Goal: Check status: Check status

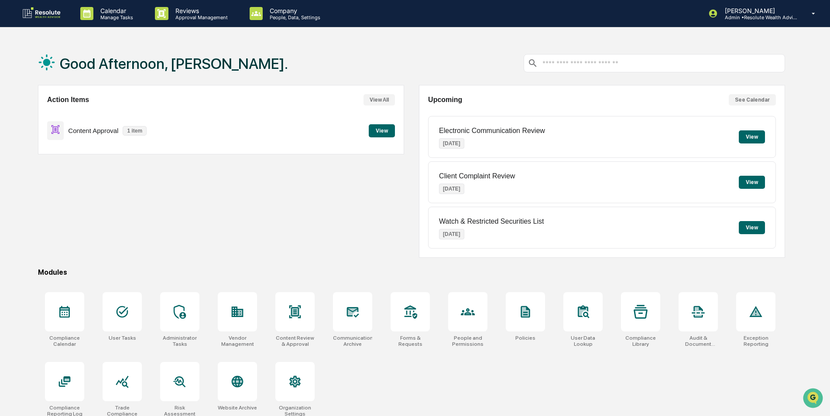
click at [380, 131] on button "View" at bounding box center [382, 130] width 26 height 13
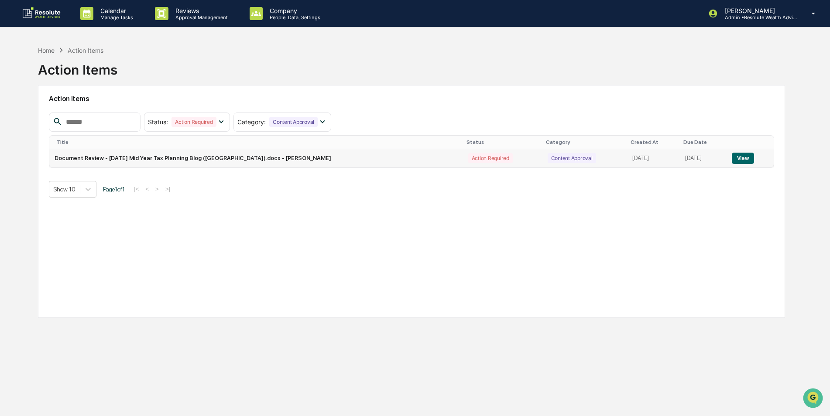
click at [742, 160] on button "View" at bounding box center [742, 158] width 22 height 11
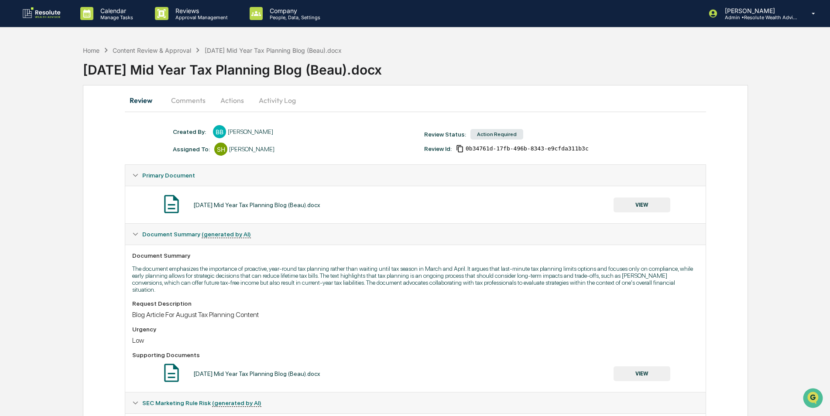
click at [630, 206] on button "VIEW" at bounding box center [641, 205] width 57 height 15
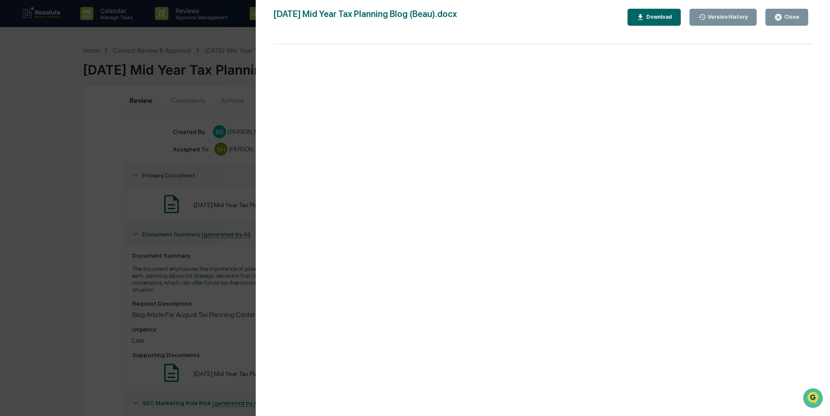
click at [786, 15] on div "Close" at bounding box center [790, 17] width 17 height 6
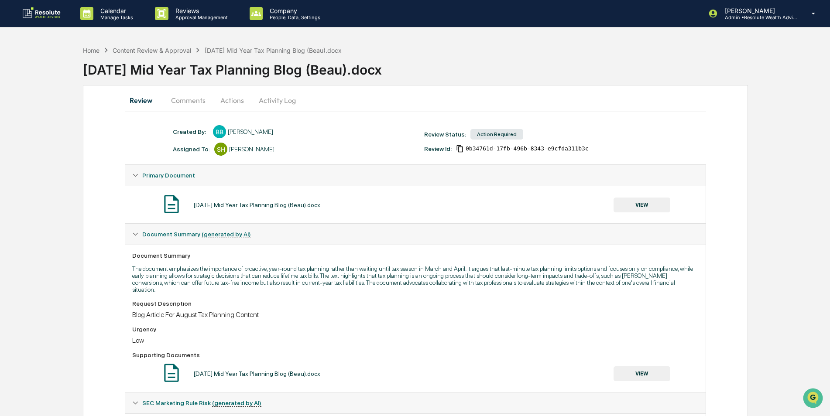
click at [228, 99] on button "Actions" at bounding box center [231, 100] width 39 height 21
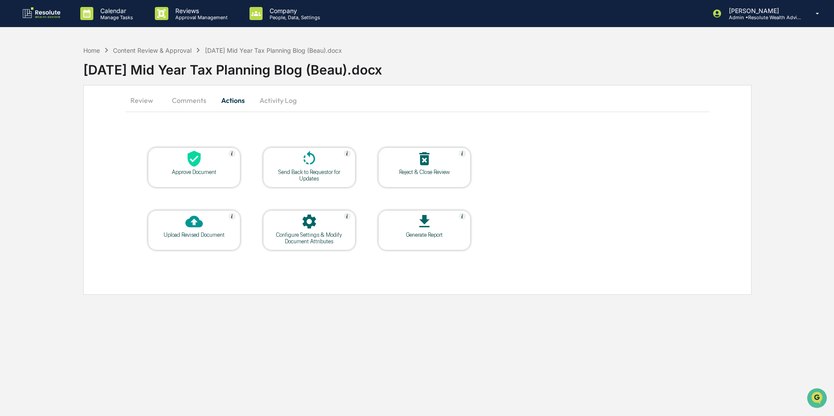
click at [312, 165] on icon at bounding box center [309, 158] width 17 height 17
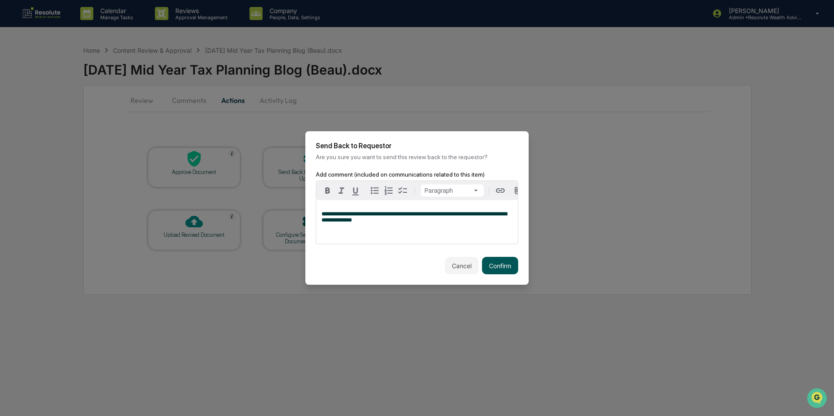
click at [507, 274] on button "Confirm" at bounding box center [500, 265] width 36 height 17
